Goal: Find specific fact: Find contact information

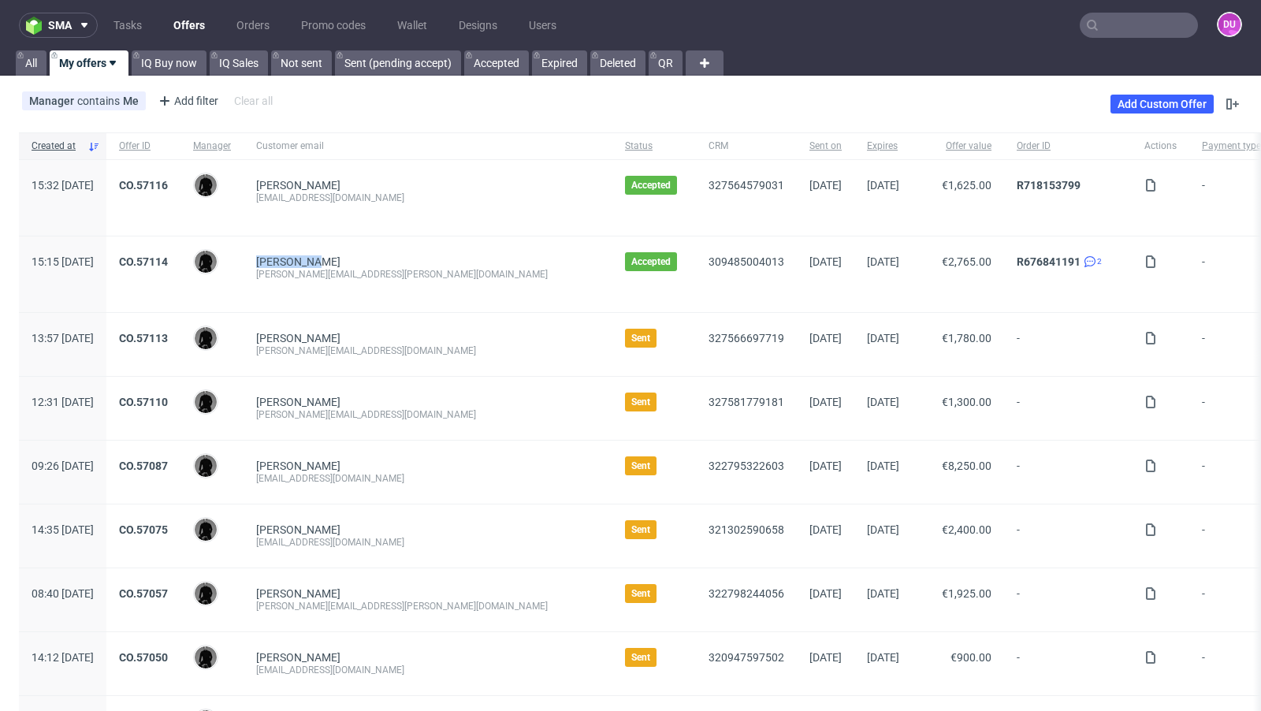
drag, startPoint x: 379, startPoint y: 260, endPoint x: 303, endPoint y: 257, distance: 76.5
click at [303, 257] on div "Adina Kern kern.adina@gmail.com" at bounding box center [427, 274] width 369 height 76
copy link "Adina Kern"
drag, startPoint x: 915, startPoint y: 262, endPoint x: 986, endPoint y: 259, distance: 71.0
click at [1004, 259] on div "R676841191 2" at bounding box center [1068, 274] width 128 height 76
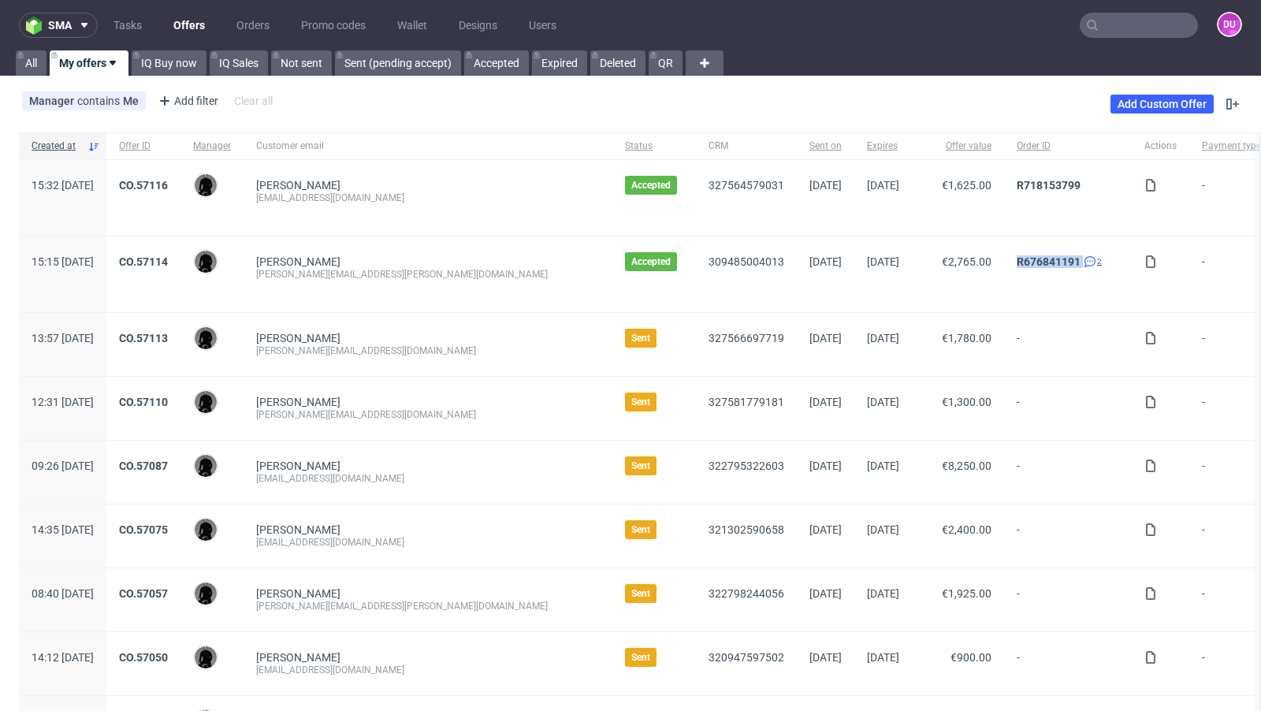
copy div "R676841191"
click at [696, 292] on div "309485004013" at bounding box center [746, 274] width 101 height 76
click at [696, 221] on div "327564579031" at bounding box center [746, 198] width 101 height 76
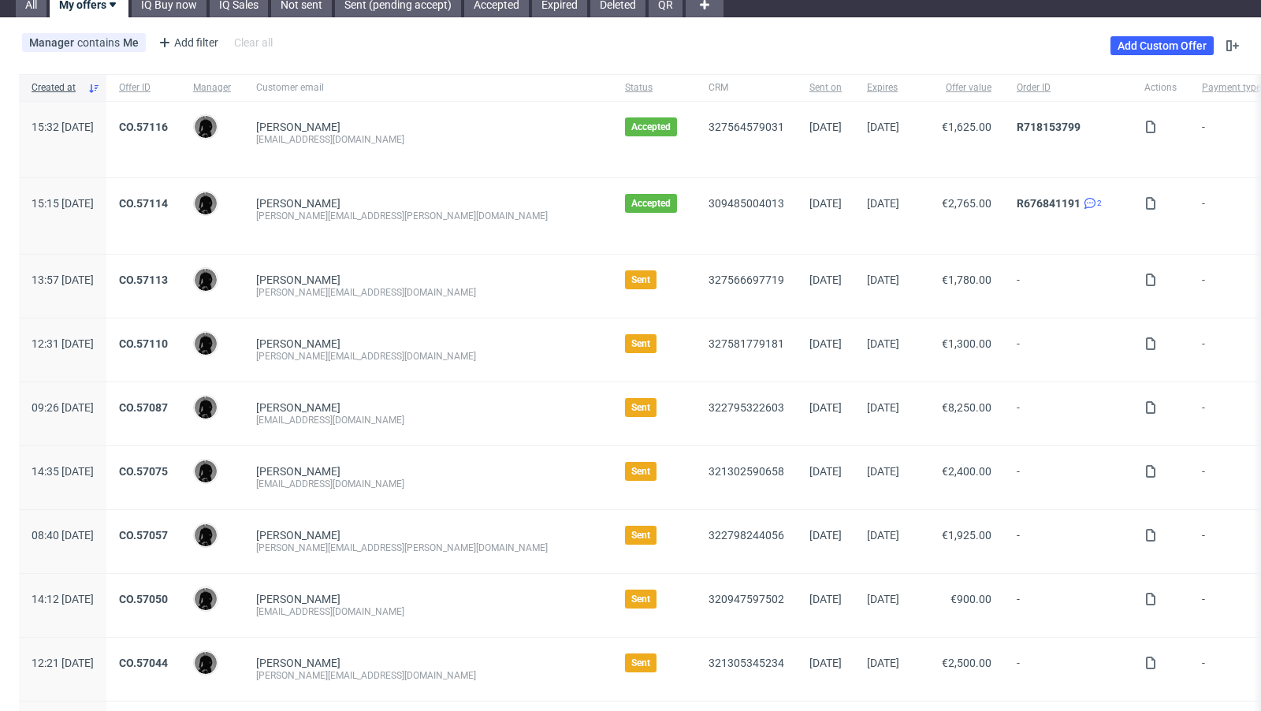
scroll to position [20, 0]
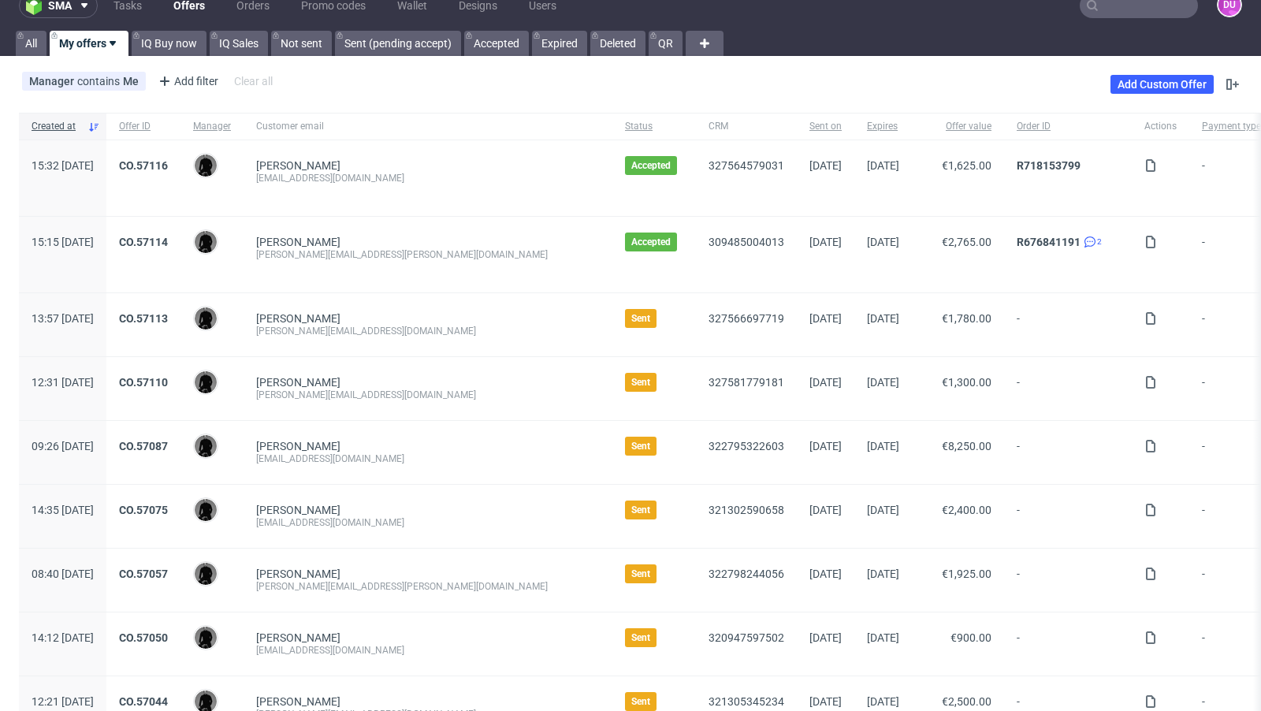
click at [639, 77] on div "Manager contains Me Add filter Hide filters Clear all Add Custom Offer" at bounding box center [630, 84] width 1261 height 44
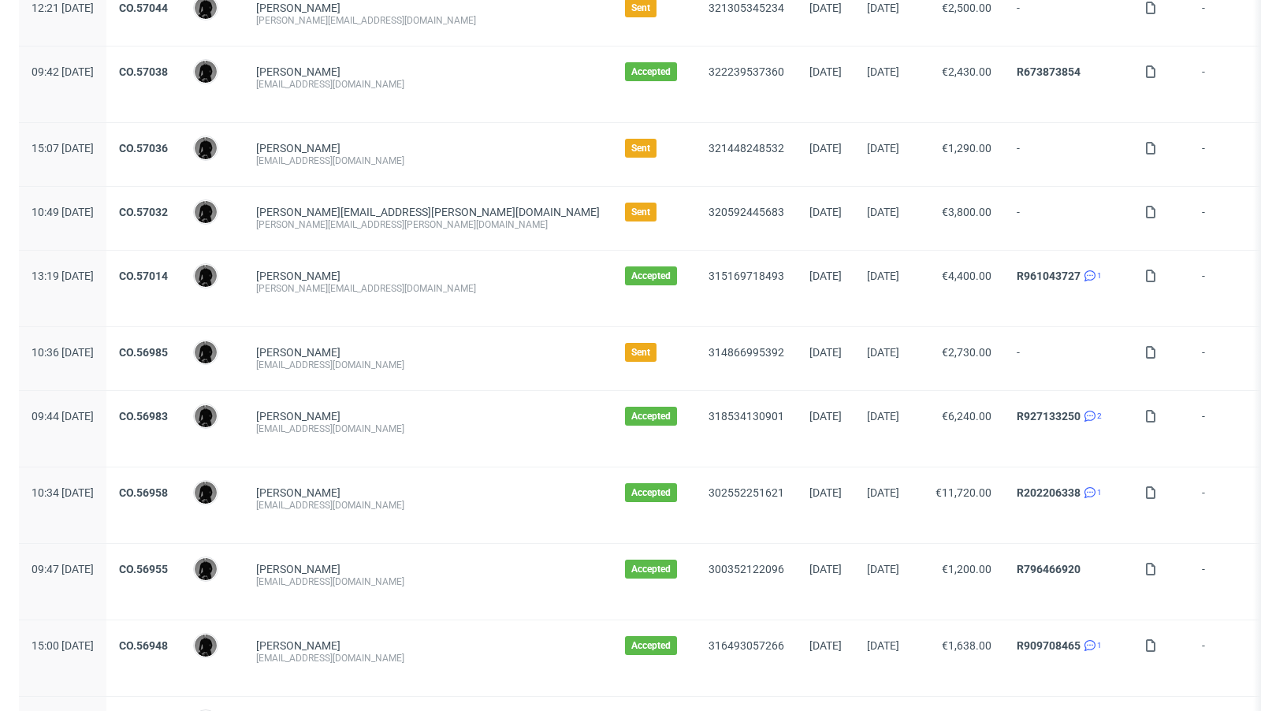
scroll to position [727, 0]
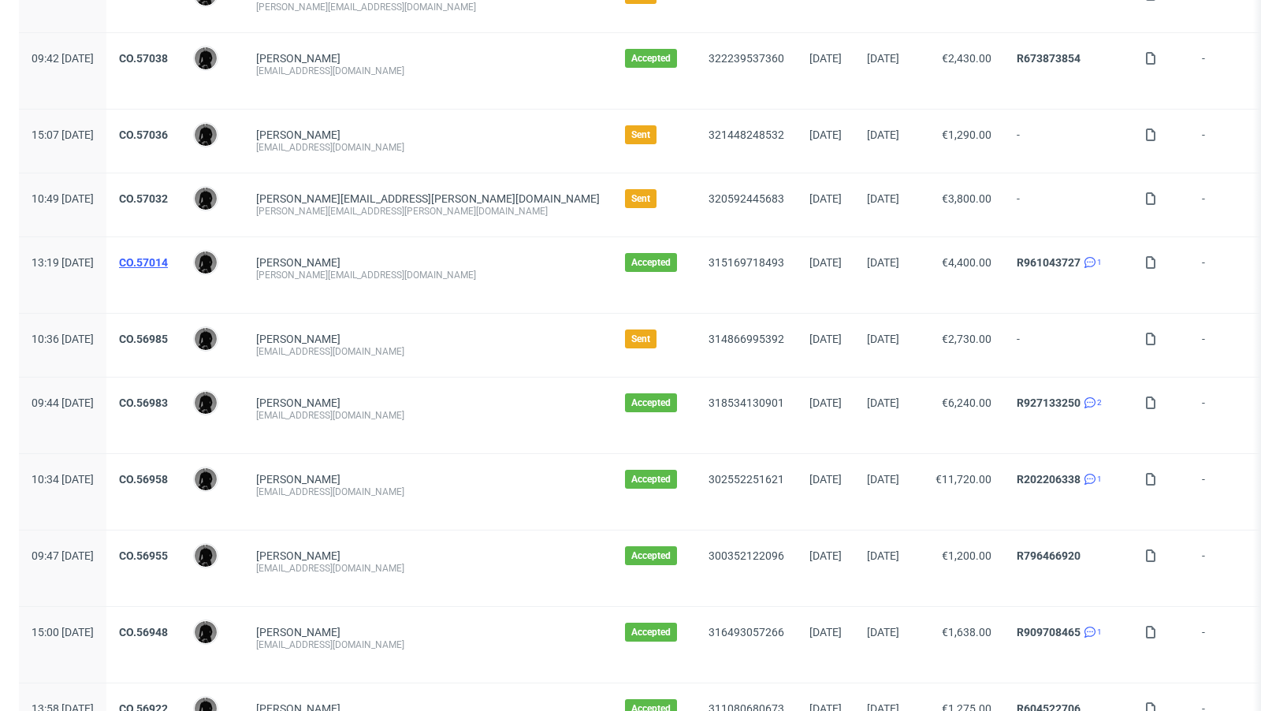
click at [168, 256] on link "CO.57014" at bounding box center [143, 262] width 49 height 13
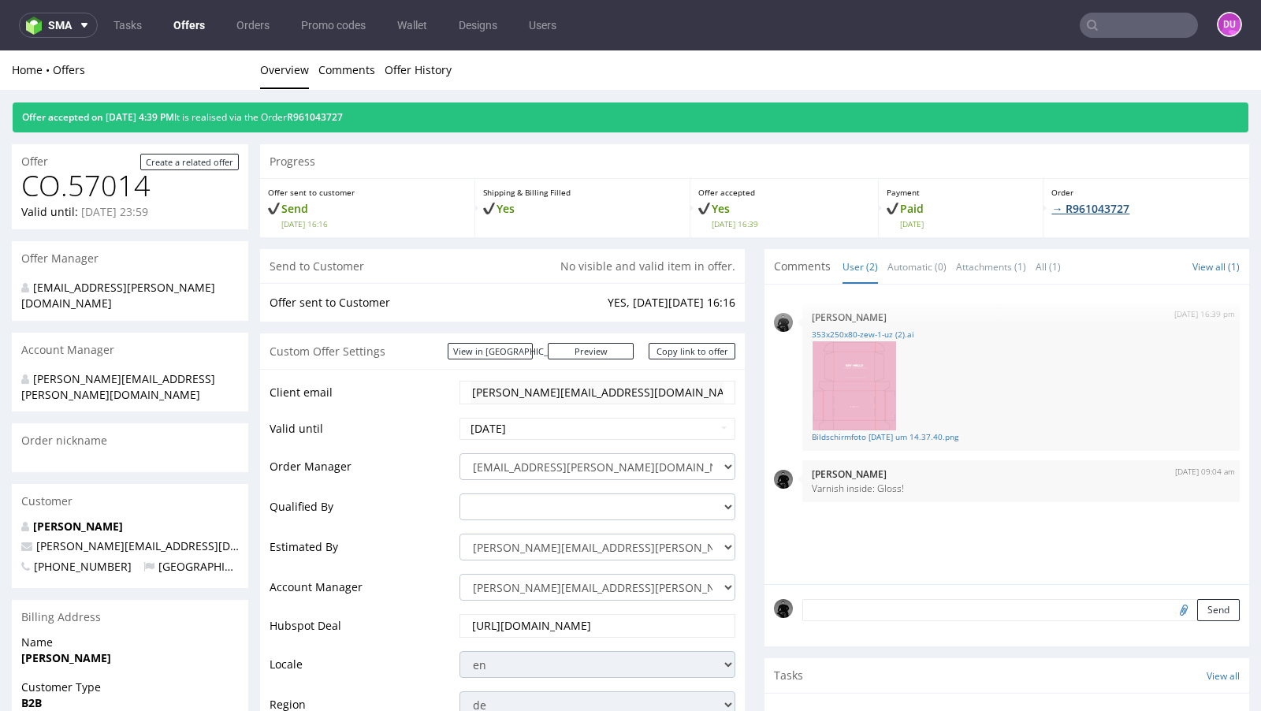
click at [1087, 205] on link "→ R961043727" at bounding box center [1090, 208] width 78 height 15
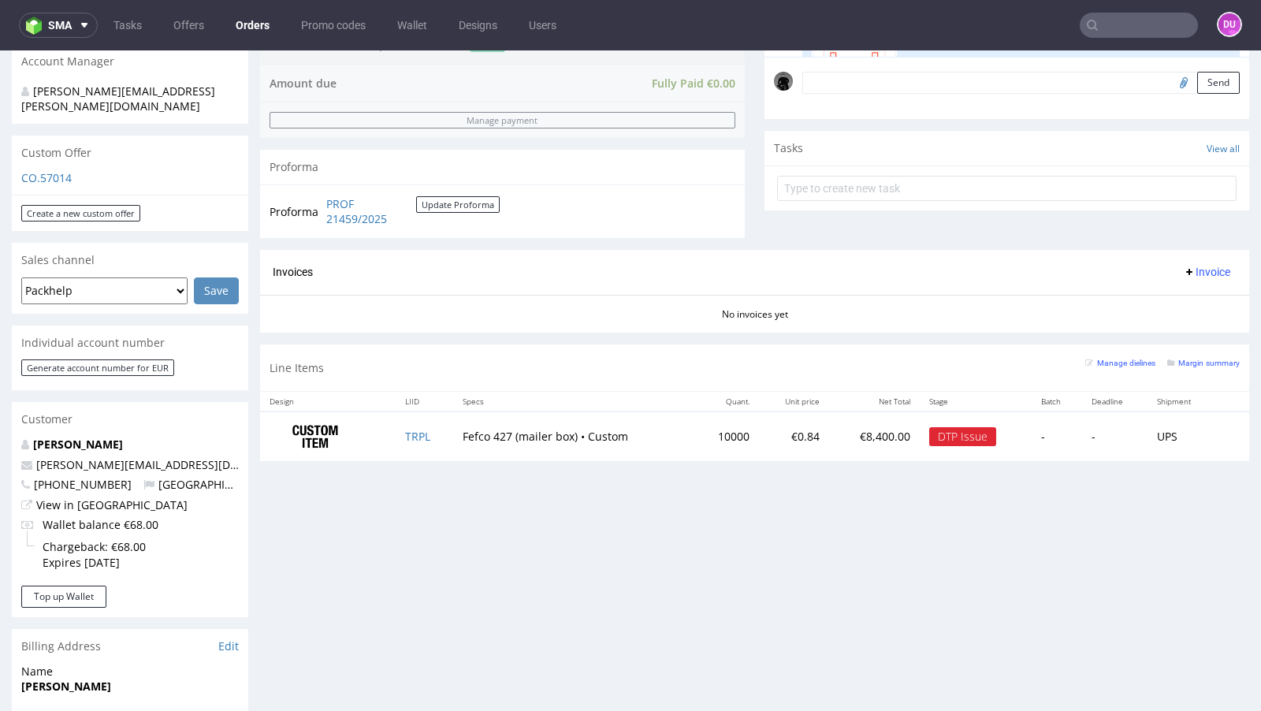
scroll to position [528, 0]
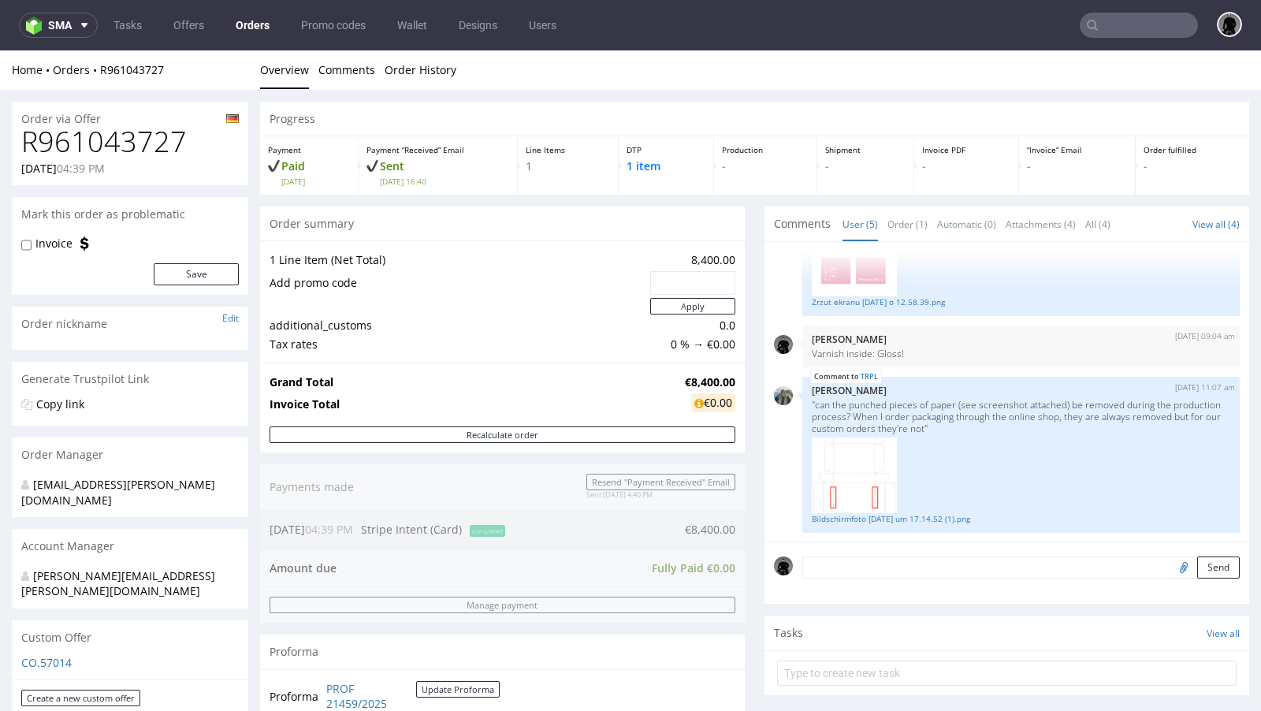
click at [151, 128] on h1 "R961043727" at bounding box center [129, 142] width 217 height 32
drag, startPoint x: 168, startPoint y: 70, endPoint x: 101, endPoint y: 62, distance: 67.4
click at [101, 62] on div "Home Orders R961043727" at bounding box center [130, 70] width 236 height 16
copy div "Home Orders R961043727"
click at [207, 66] on div "Home Orders R961043727" at bounding box center [130, 70] width 236 height 16
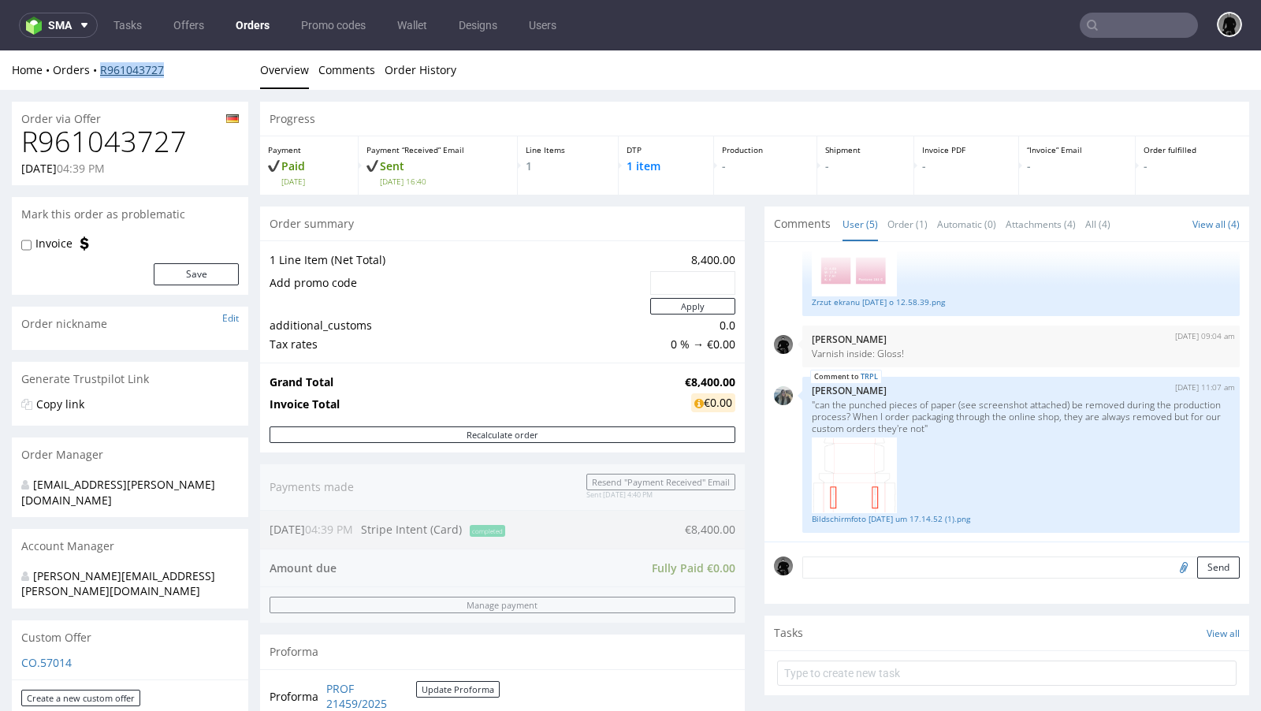
drag, startPoint x: 174, startPoint y: 64, endPoint x: 99, endPoint y: 71, distance: 76.0
click at [99, 71] on div "Home Orders R961043727" at bounding box center [130, 70] width 236 height 16
copy link "R961043727"
click at [195, 25] on link "Offers" at bounding box center [189, 25] width 50 height 25
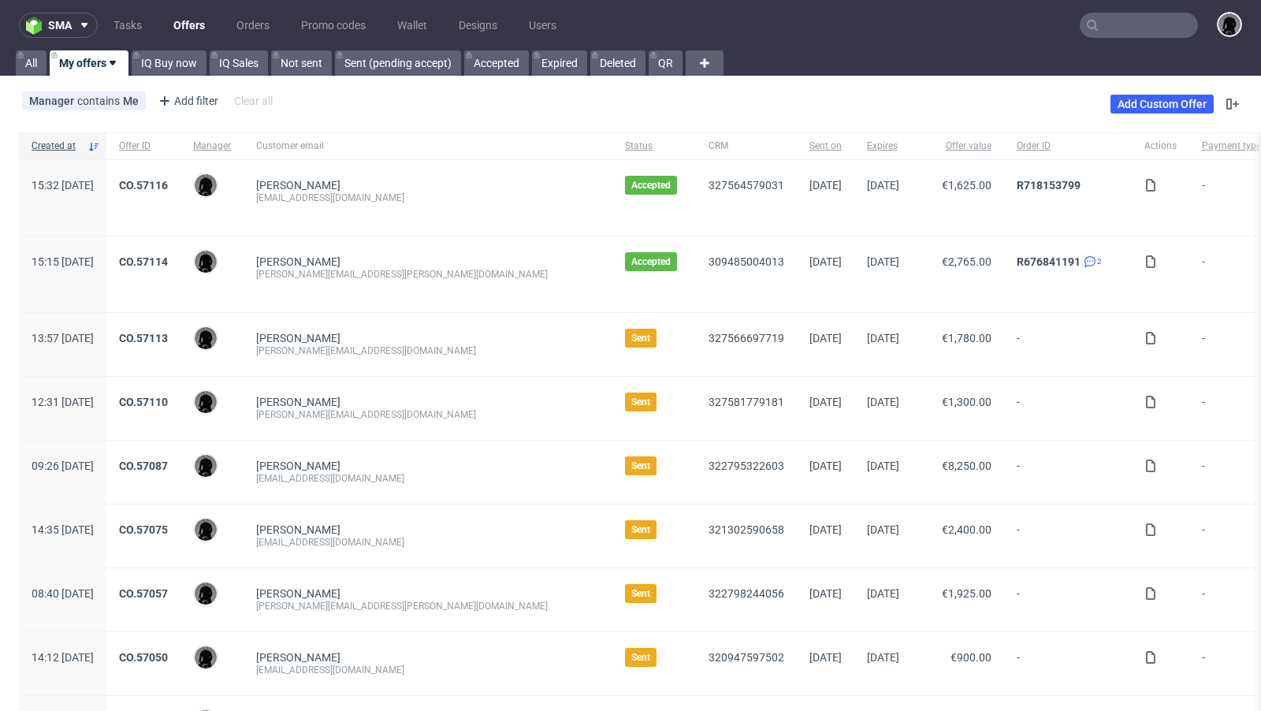
click at [1113, 19] on input "text" at bounding box center [1139, 25] width 118 height 25
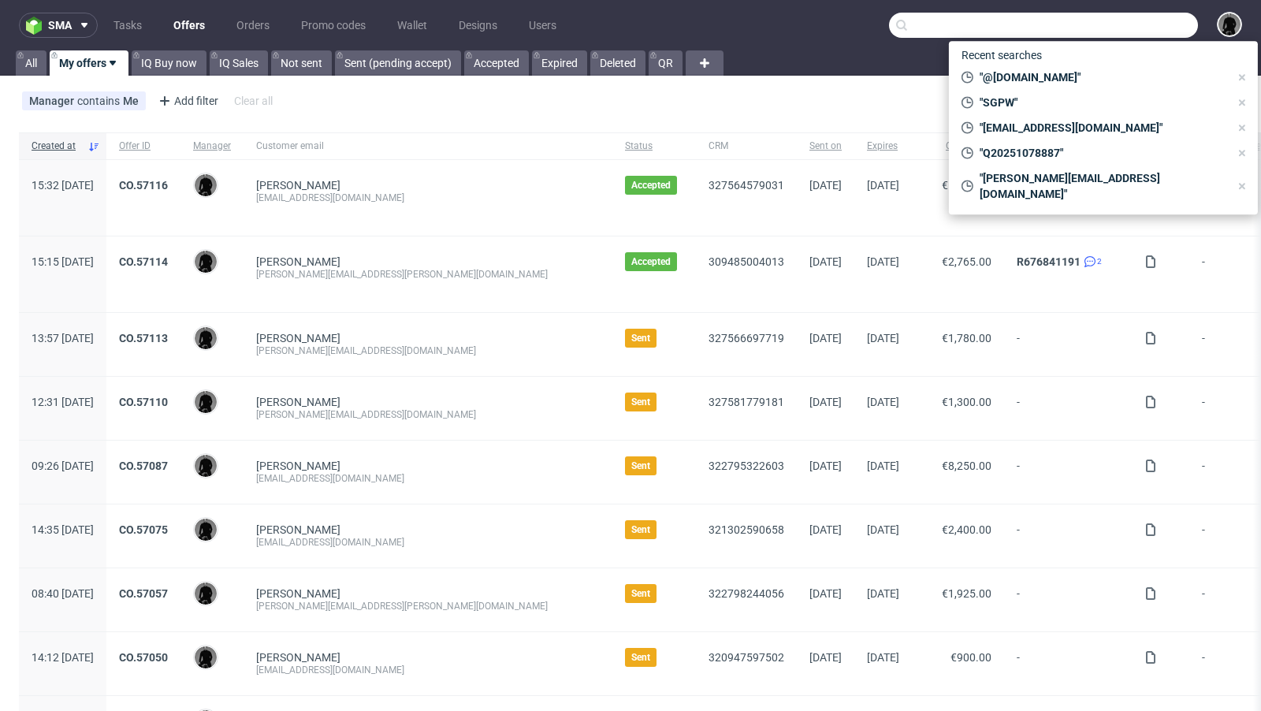
click at [1069, 25] on input "text" at bounding box center [1043, 25] width 309 height 25
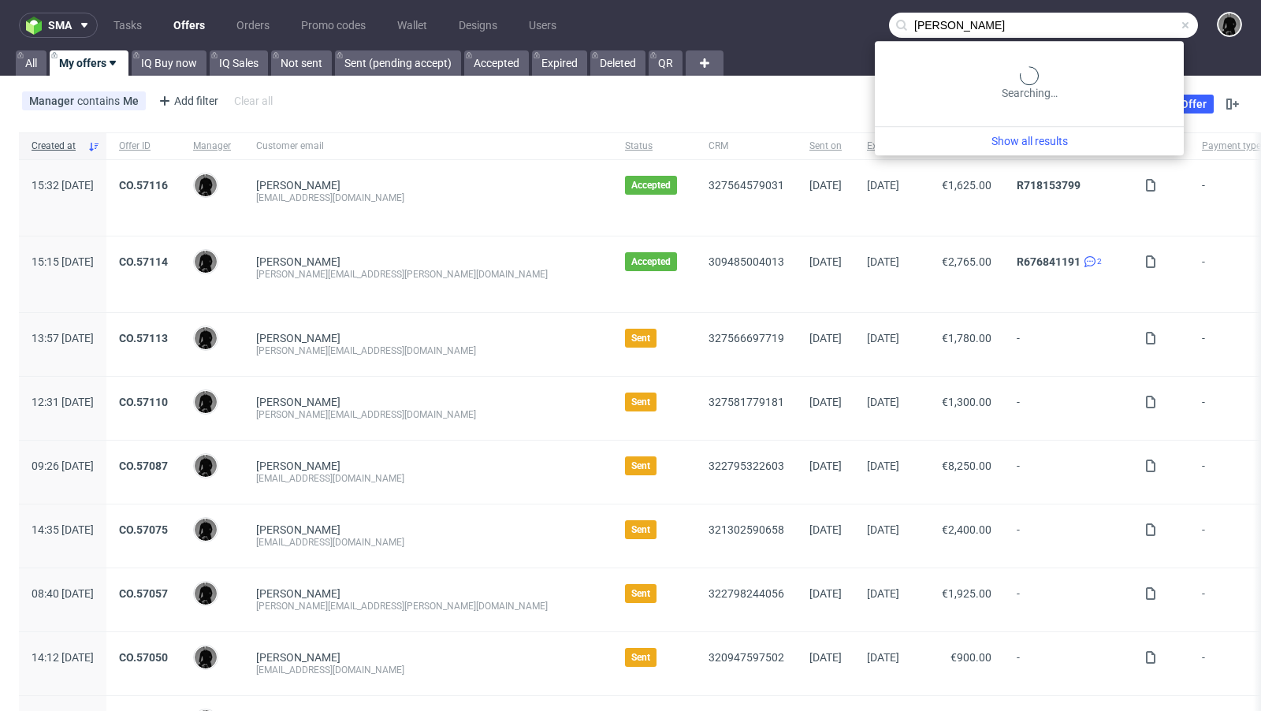
type input "dominik schulz"
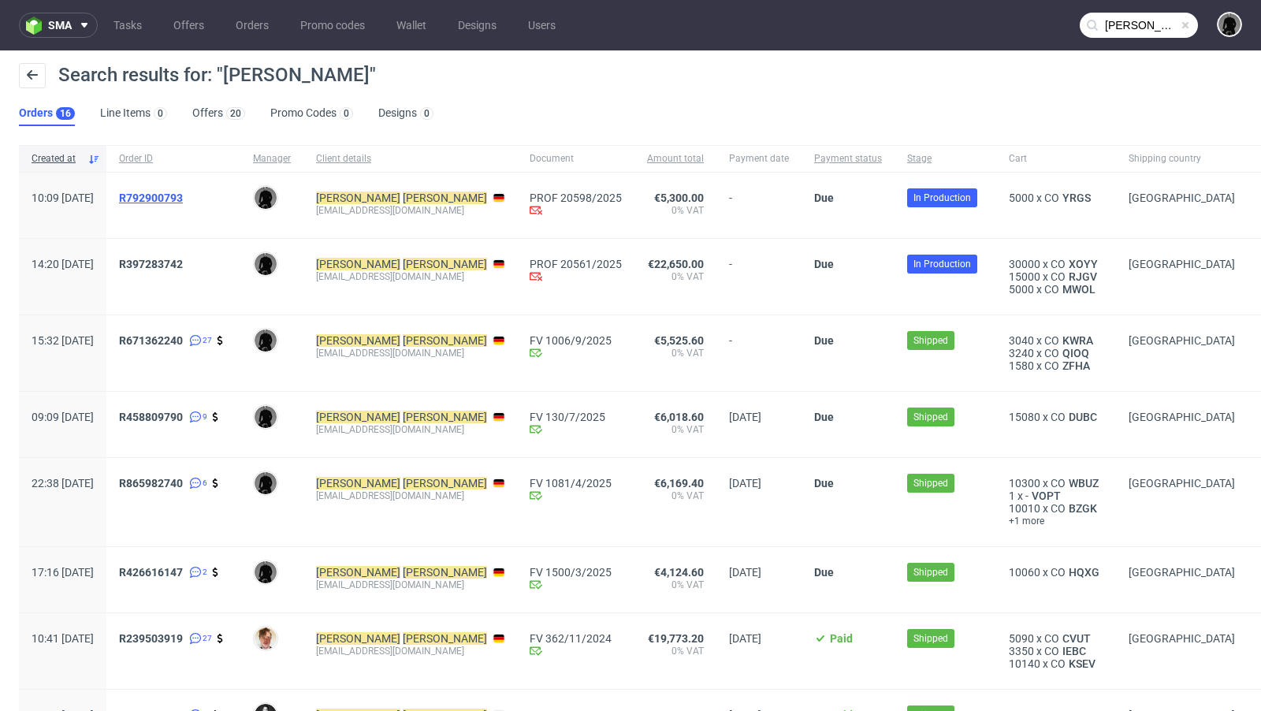
click at [180, 193] on span "R792900793" at bounding box center [151, 197] width 64 height 13
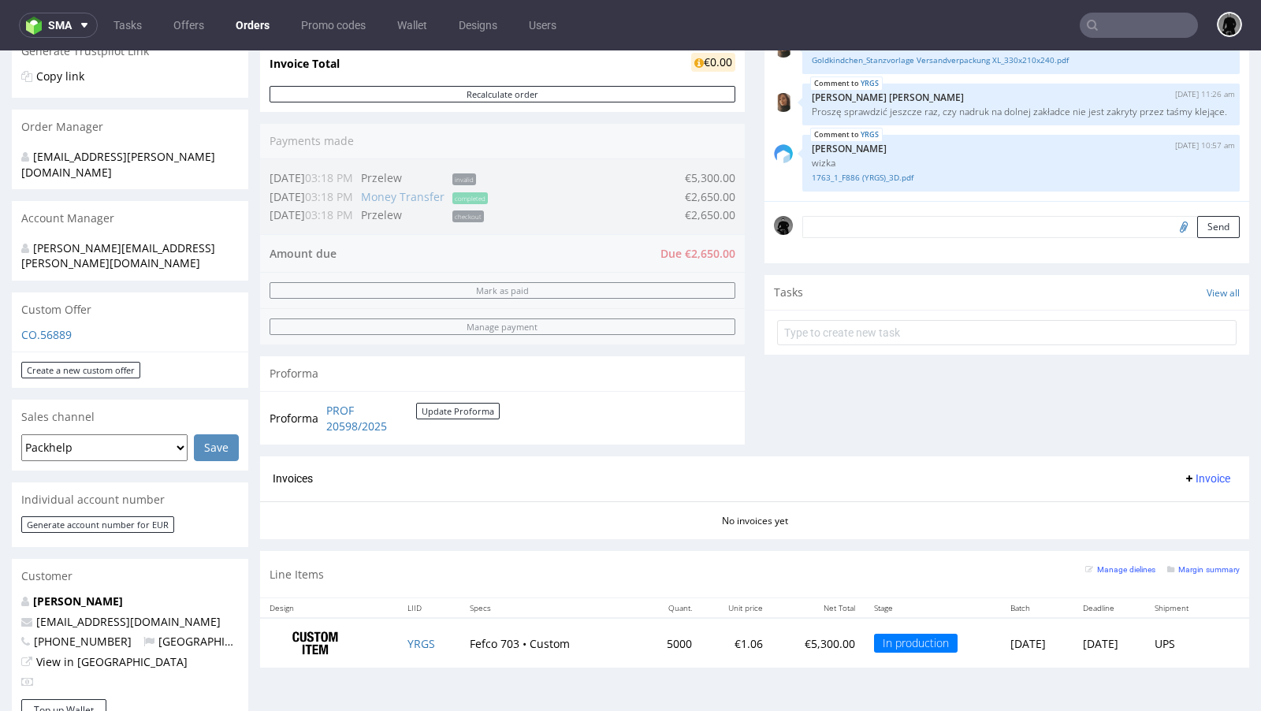
scroll to position [317, 0]
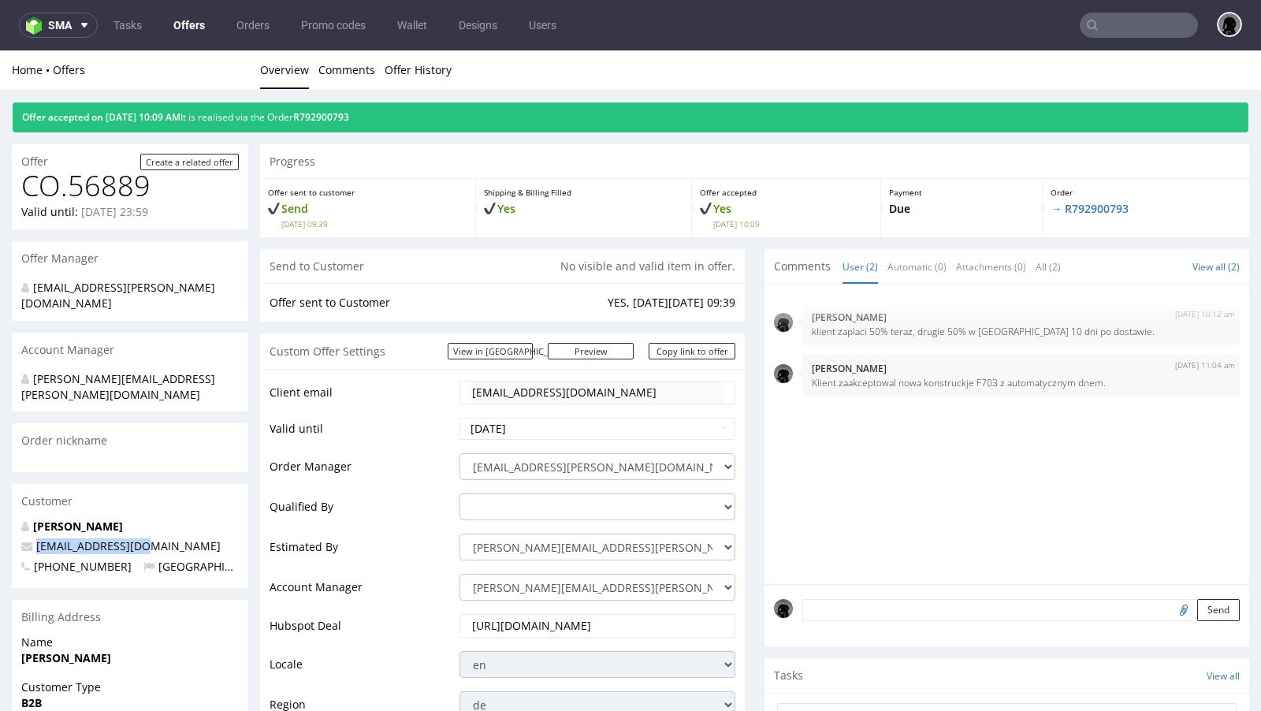
drag, startPoint x: 148, startPoint y: 513, endPoint x: 36, endPoint y: 508, distance: 112.0
click at [36, 538] on p "[EMAIL_ADDRESS][DOMAIN_NAME]" at bounding box center [129, 546] width 217 height 16
copy span "[EMAIL_ADDRESS][DOMAIN_NAME]"
drag, startPoint x: 1144, startPoint y: 204, endPoint x: 1054, endPoint y: 205, distance: 89.8
click at [1054, 205] on p "→ R792900793" at bounding box center [1145, 209] width 191 height 16
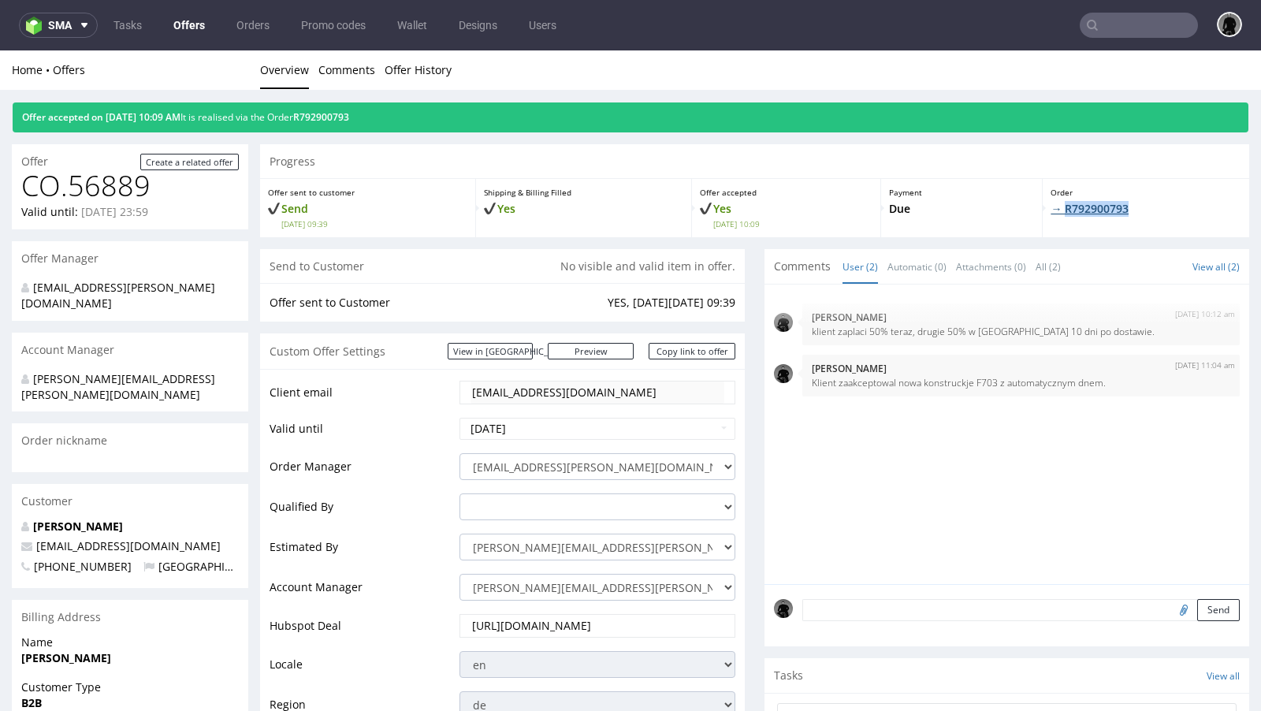
copy link "R792900793"
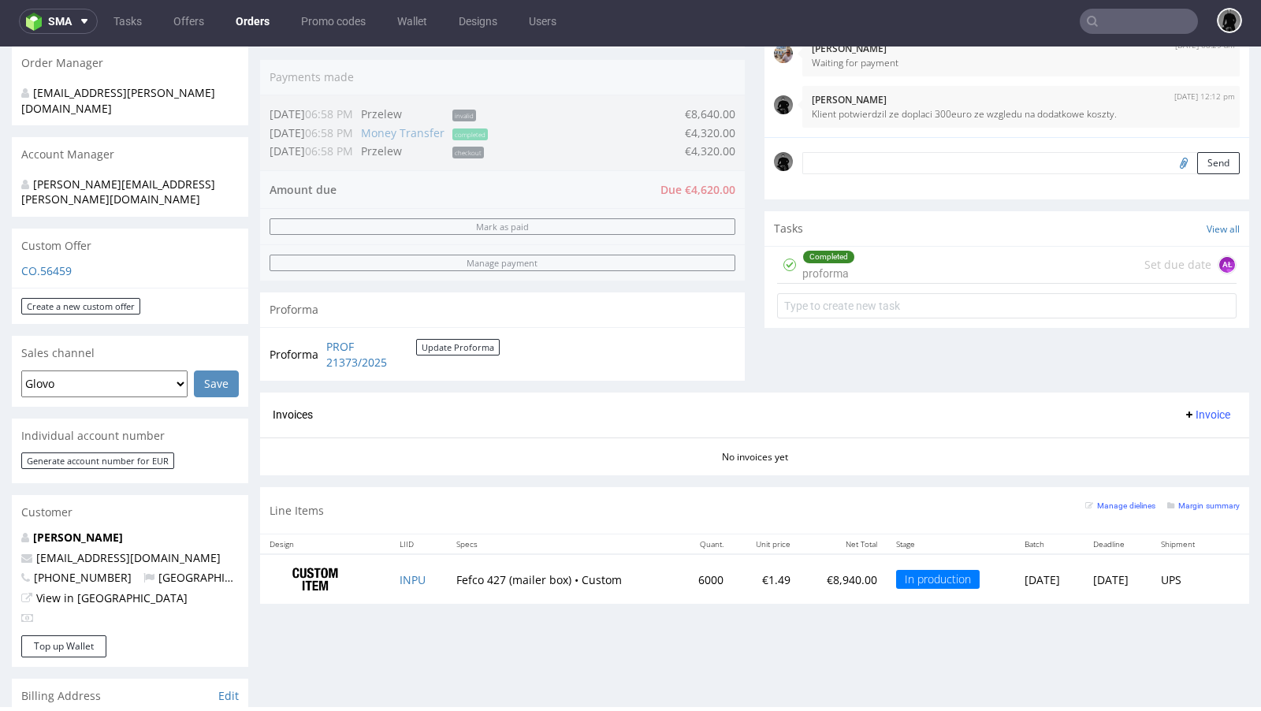
scroll to position [392, 0]
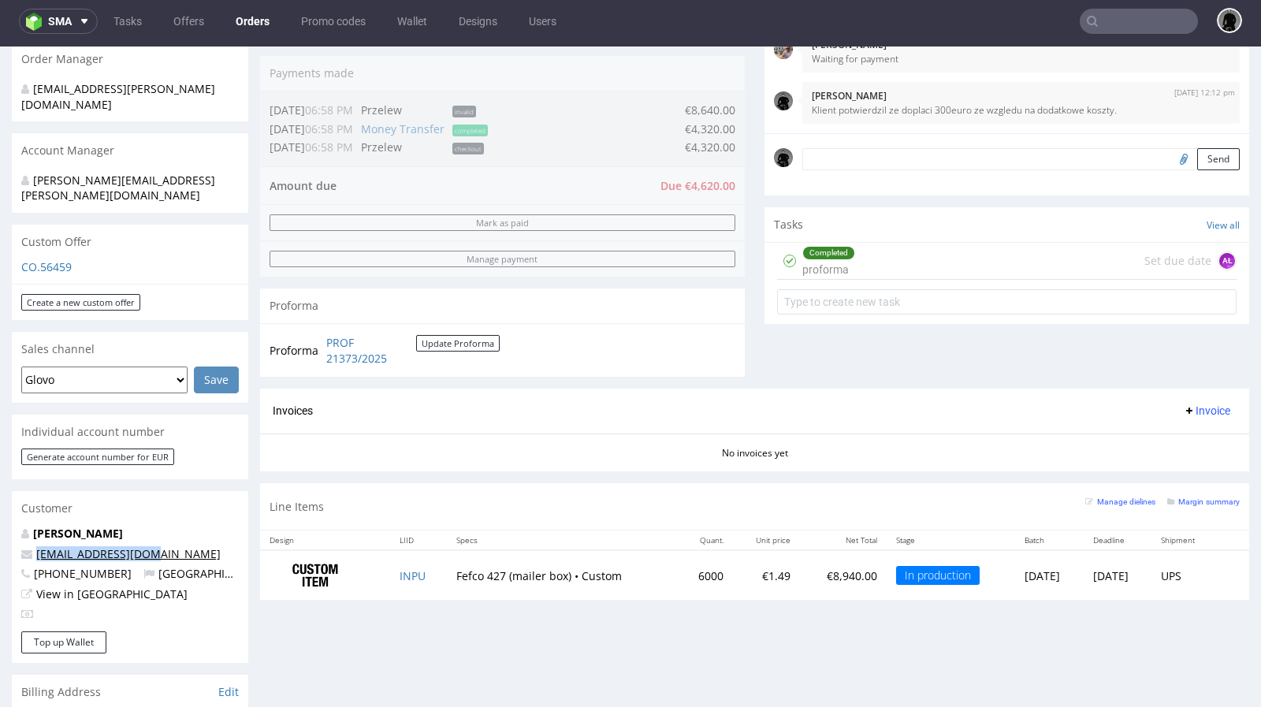
drag, startPoint x: 155, startPoint y: 529, endPoint x: 35, endPoint y: 518, distance: 120.3
click at [35, 546] on p "info@blanketino.com" at bounding box center [129, 554] width 217 height 16
copy link "info@blanketino.com"
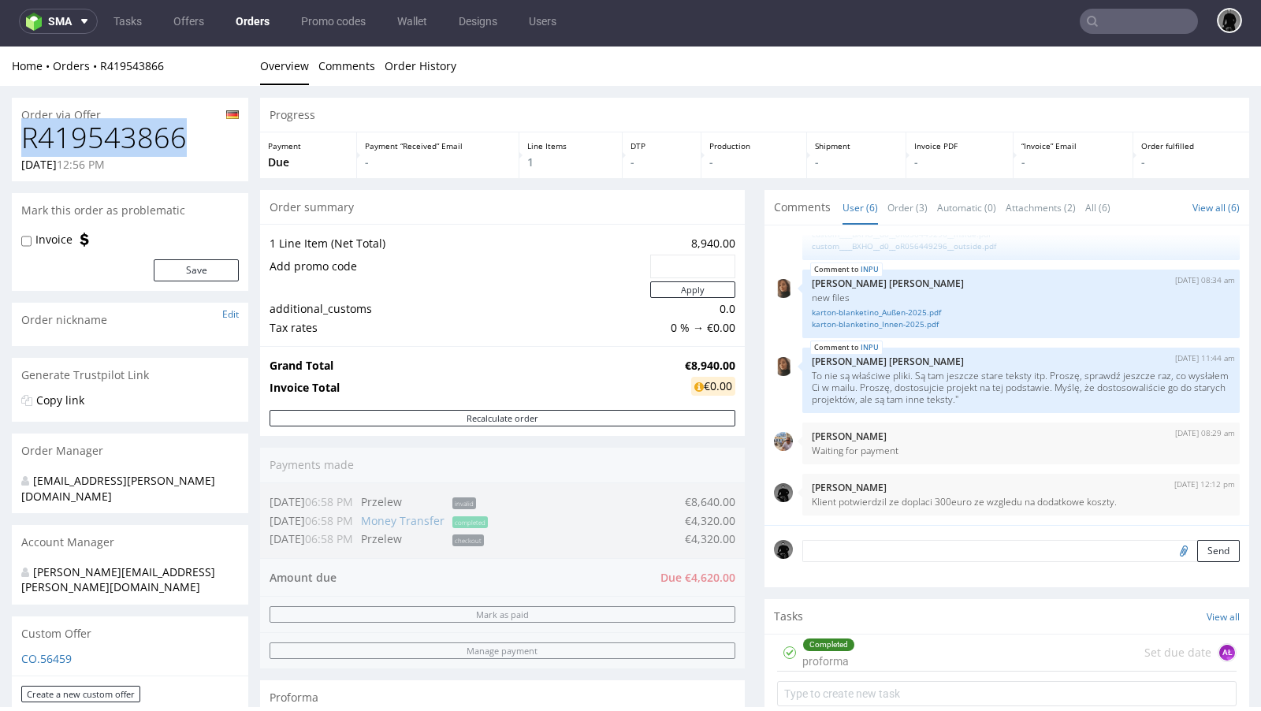
drag, startPoint x: 196, startPoint y: 138, endPoint x: 23, endPoint y: 133, distance: 173.4
click at [23, 133] on h1 "R419543866" at bounding box center [129, 138] width 217 height 32
click at [228, 36] on nav "sma Tasks Offers Orders Promo codes Wallet Designs Users" at bounding box center [630, 21] width 1261 height 50
drag, startPoint x: 180, startPoint y: 65, endPoint x: 99, endPoint y: 61, distance: 81.3
click at [99, 61] on div "Home Orders R419543866" at bounding box center [130, 66] width 236 height 16
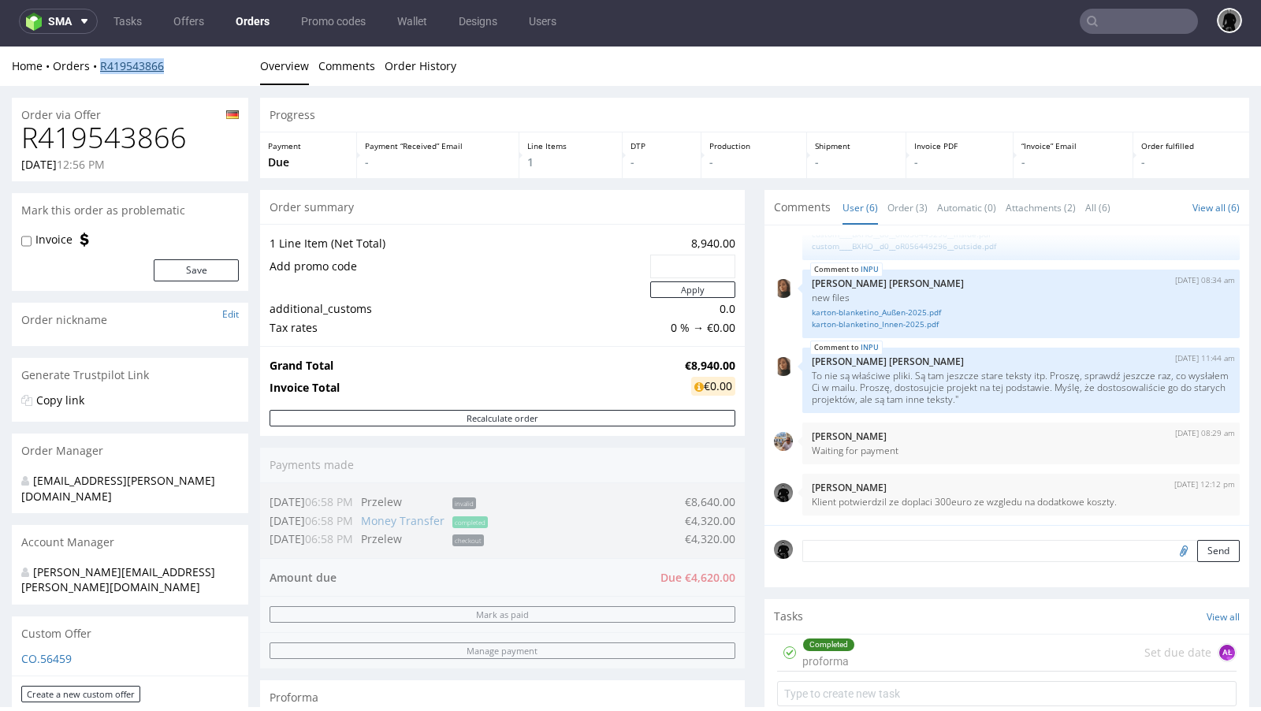
copy link "R419543866"
click at [532, 240] on td "1 Line Item (Net Total)" at bounding box center [457, 243] width 377 height 19
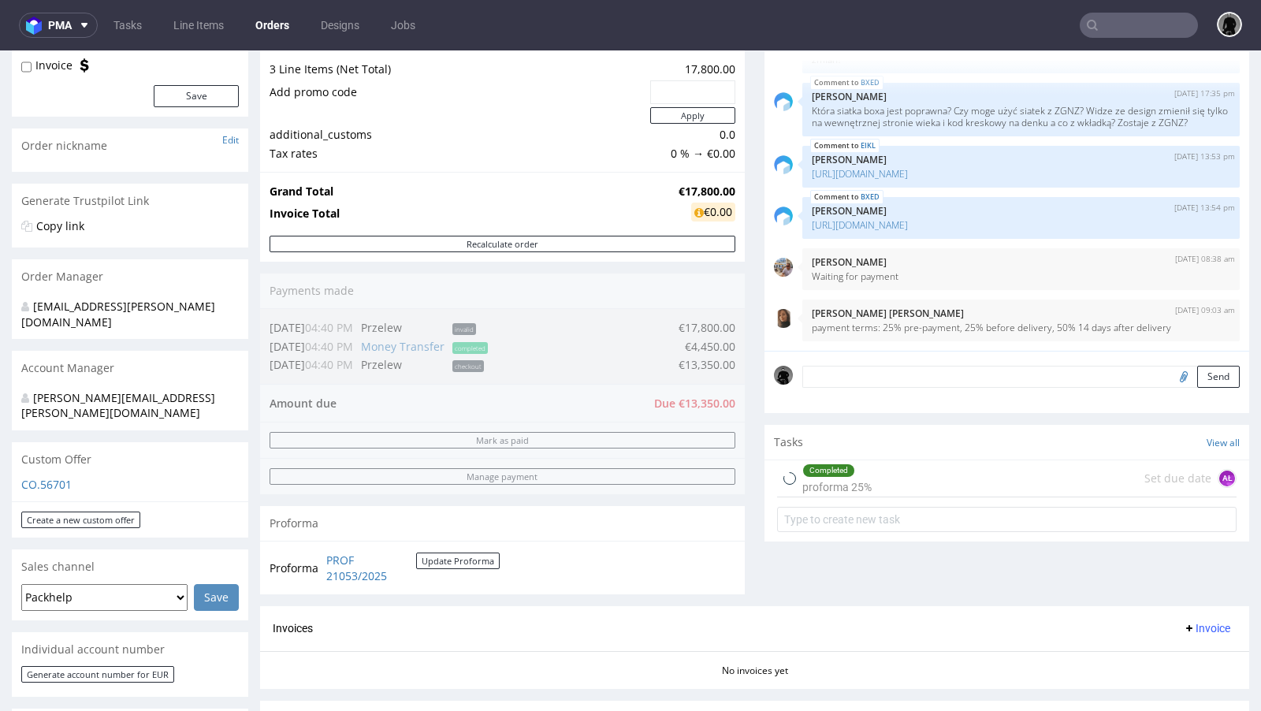
scroll to position [463, 0]
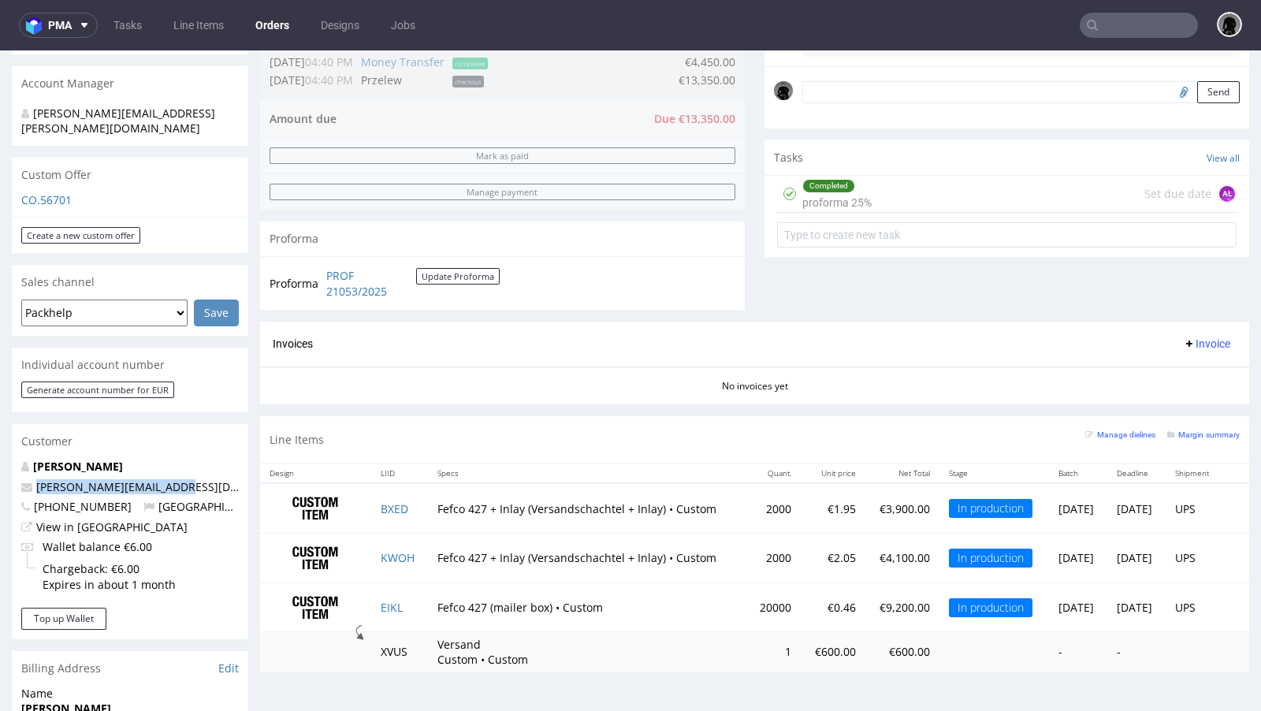
drag, startPoint x: 187, startPoint y: 455, endPoint x: 29, endPoint y: 455, distance: 157.6
click at [29, 479] on p "[PERSON_NAME][EMAIL_ADDRESS][DOMAIN_NAME]" at bounding box center [129, 487] width 217 height 16
copy span "[PERSON_NAME][EMAIL_ADDRESS][DOMAIN_NAME]"
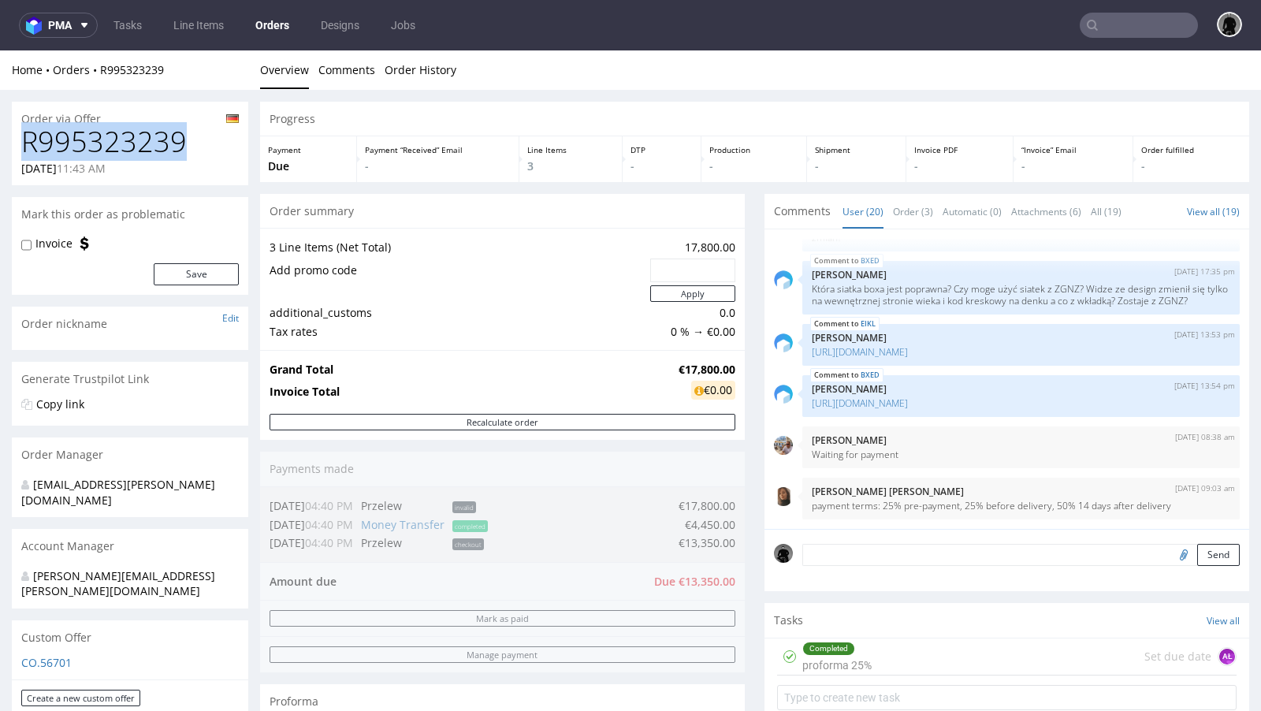
drag, startPoint x: 202, startPoint y: 139, endPoint x: 25, endPoint y: 135, distance: 176.6
click at [25, 135] on h1 "R995323239" at bounding box center [129, 142] width 217 height 32
copy h1 "R995323239"
click at [444, 341] on div "3 Line Items (Net Total) 17,800.00 Add promo code Apply additional_customs 0.0 …" at bounding box center [502, 289] width 485 height 122
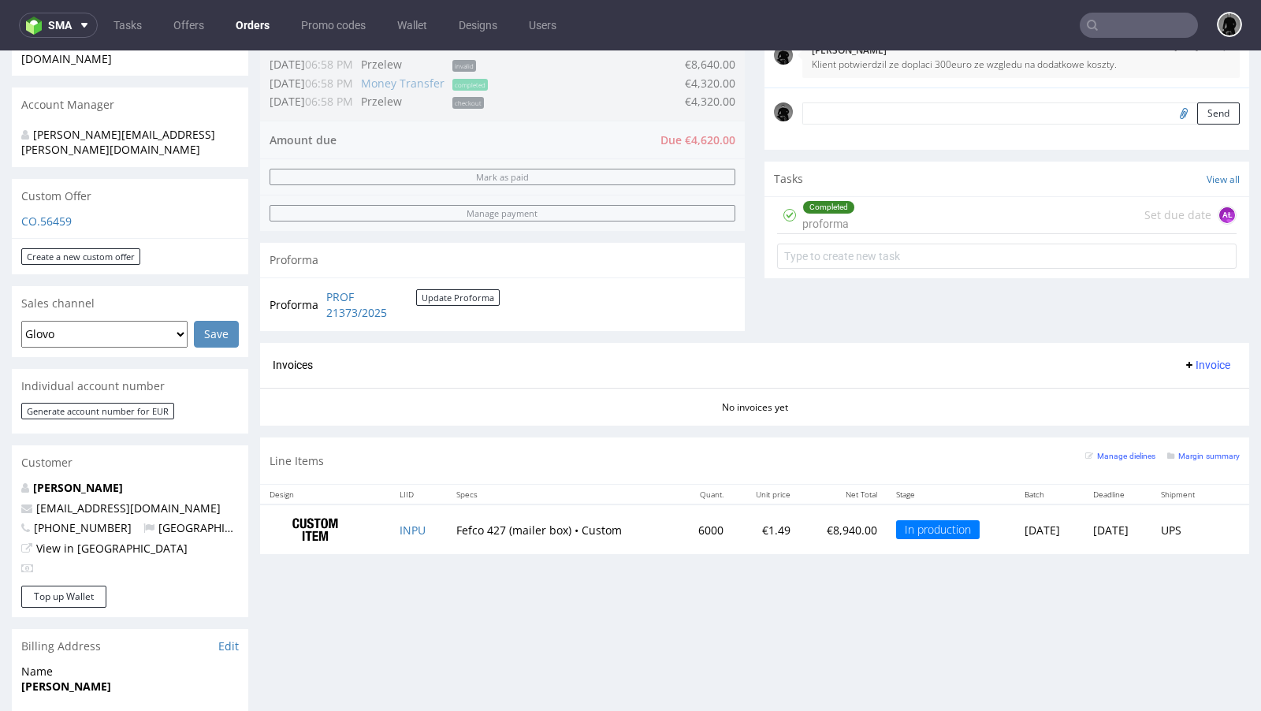
scroll to position [443, 0]
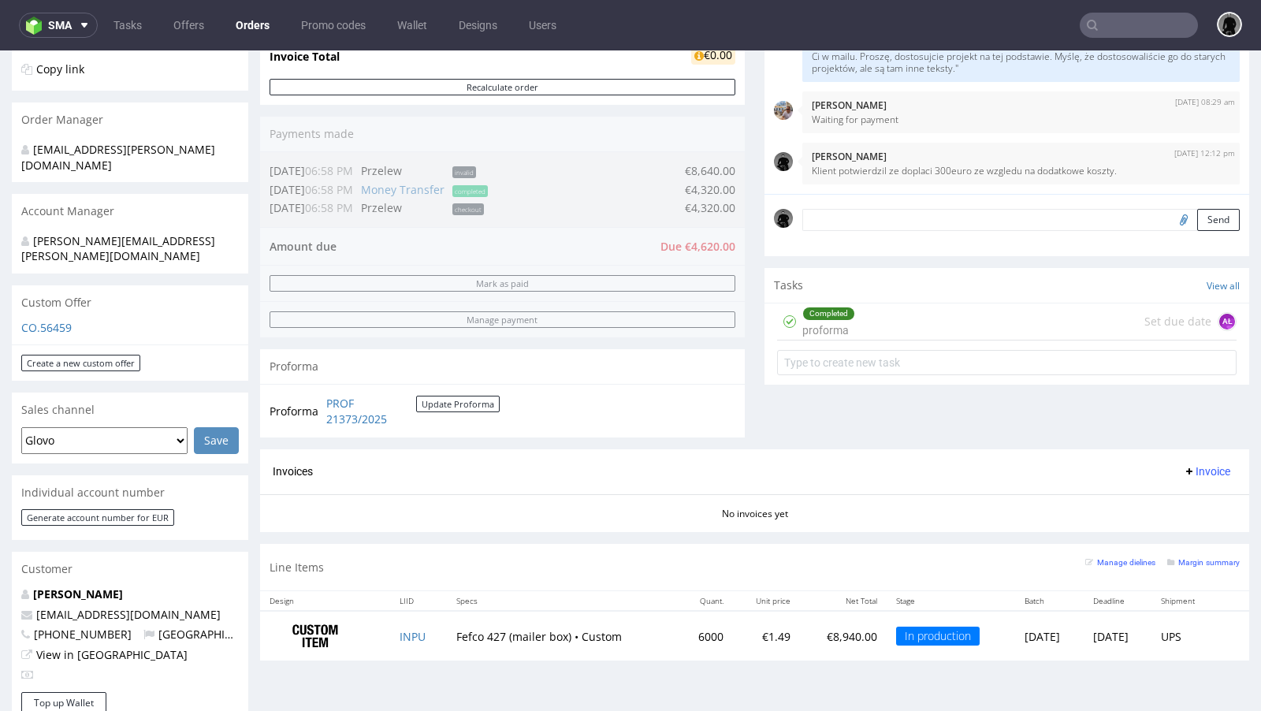
scroll to position [359, 0]
